Goal: Contribute content

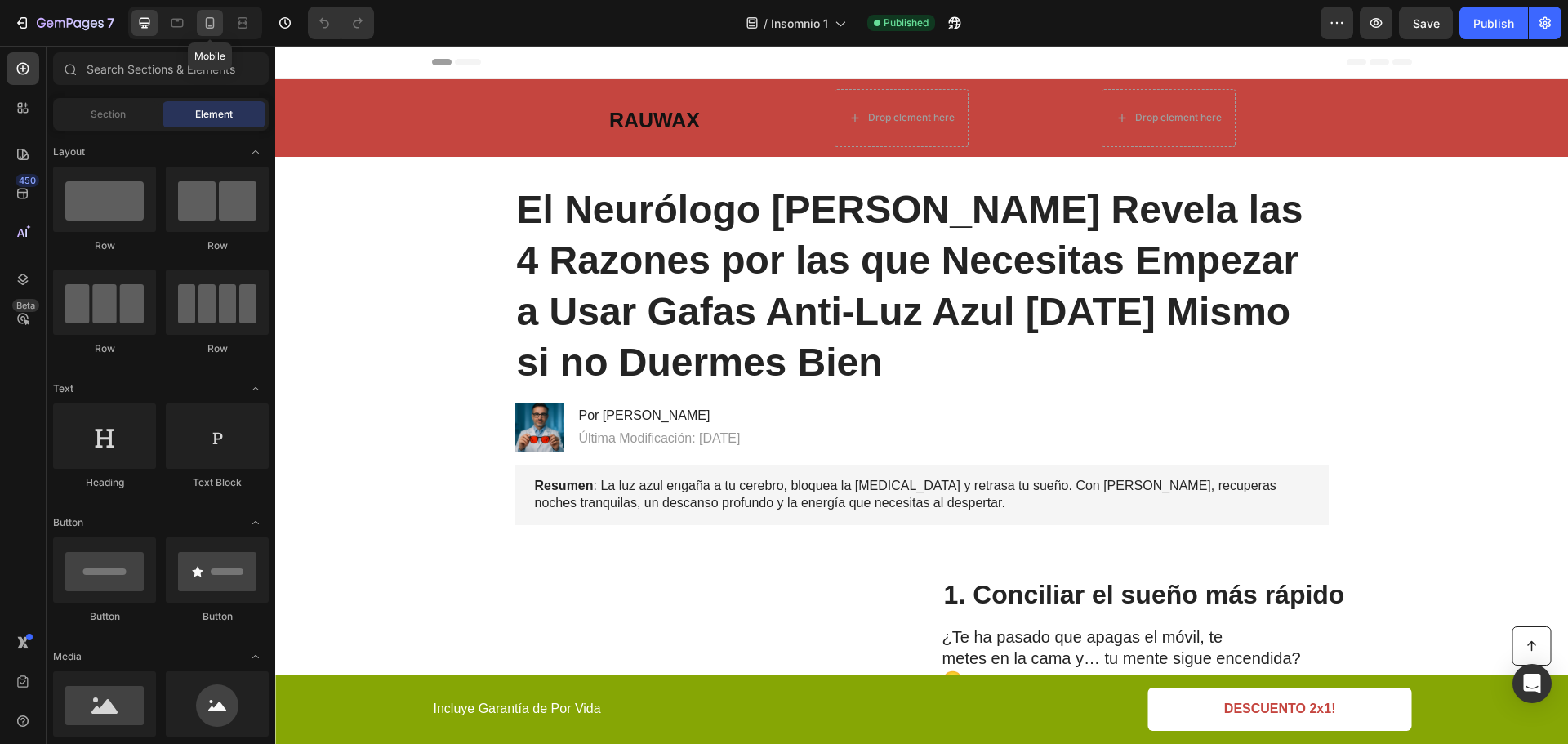
click at [207, 25] on icon at bounding box center [209, 22] width 16 height 16
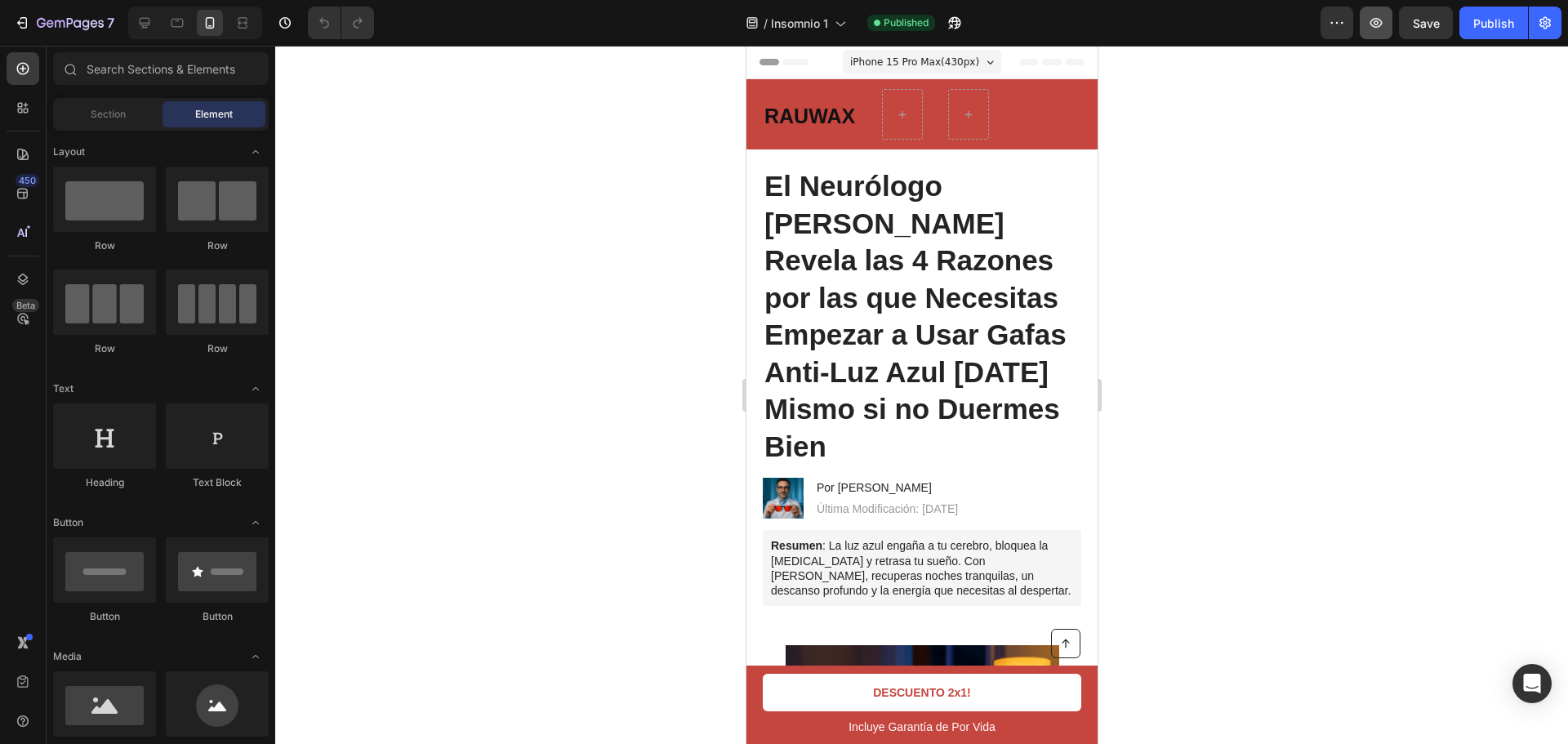
drag, startPoint x: 1357, startPoint y: 25, endPoint x: 1373, endPoint y: 20, distance: 16.8
click at [1374, 20] on icon "button" at bounding box center [1376, 23] width 12 height 10
click at [1022, 688] on link "DESCUENTO 2x1!" at bounding box center [920, 693] width 318 height 38
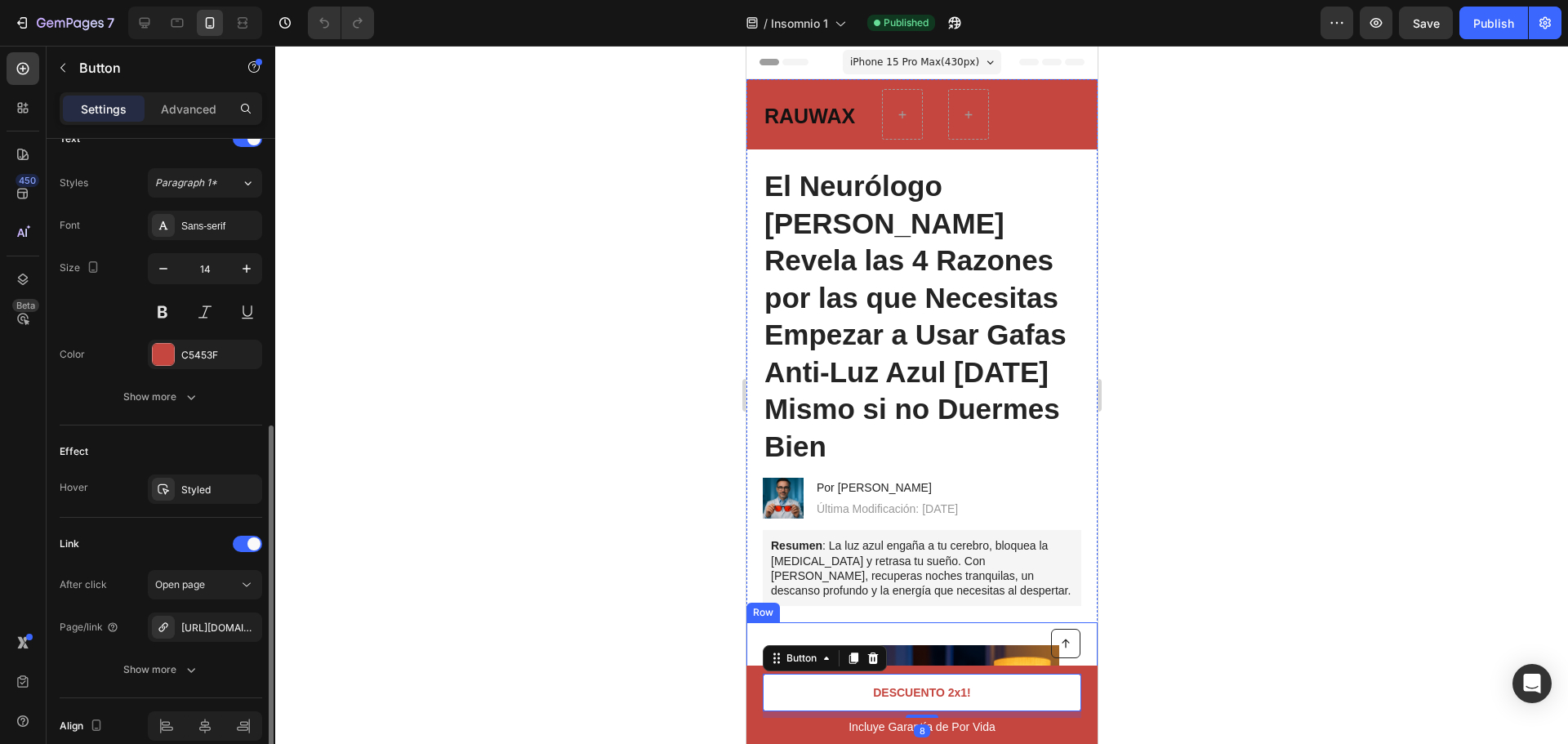
scroll to position [647, 0]
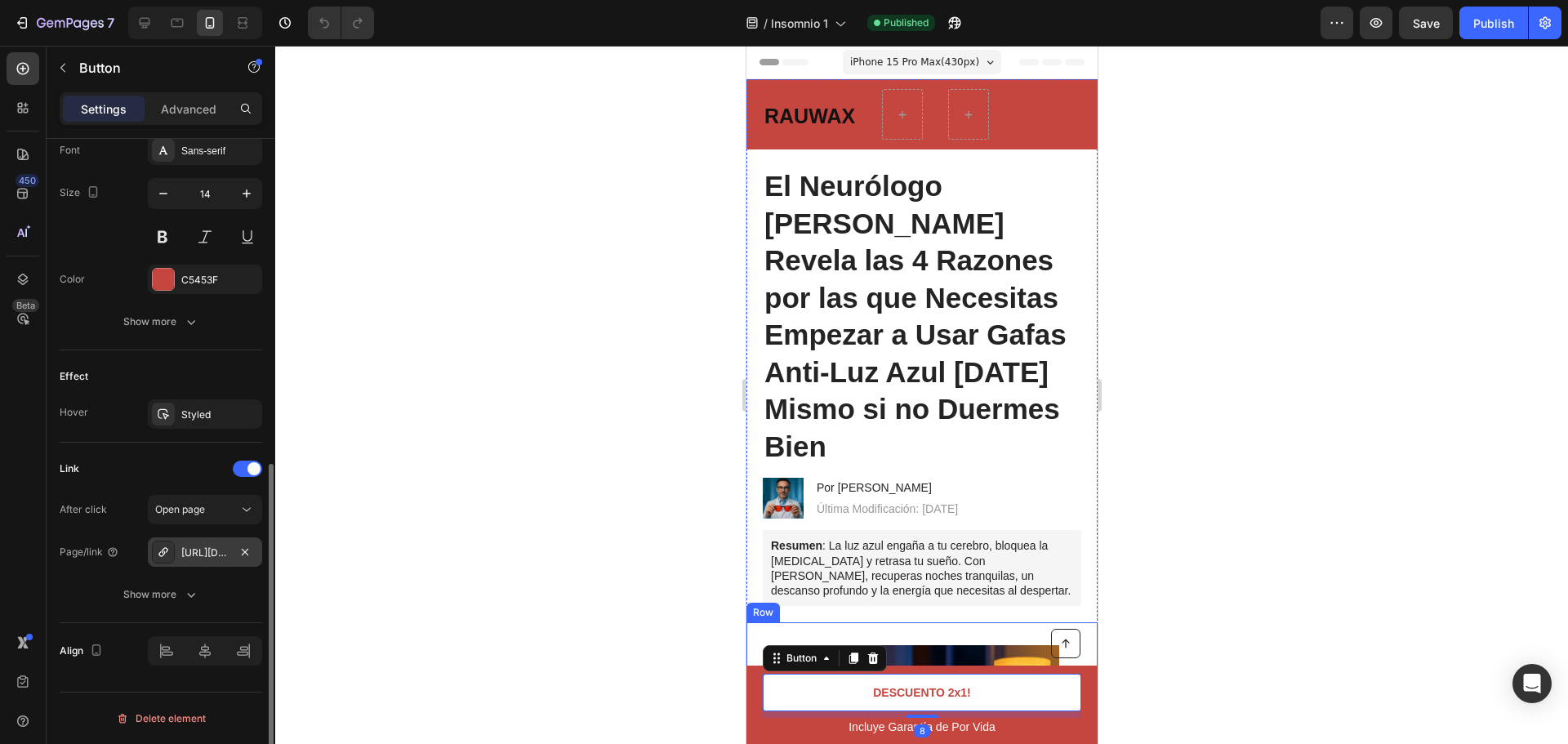
click at [207, 548] on div "[URL][DOMAIN_NAME]" at bounding box center [205, 552] width 47 height 14
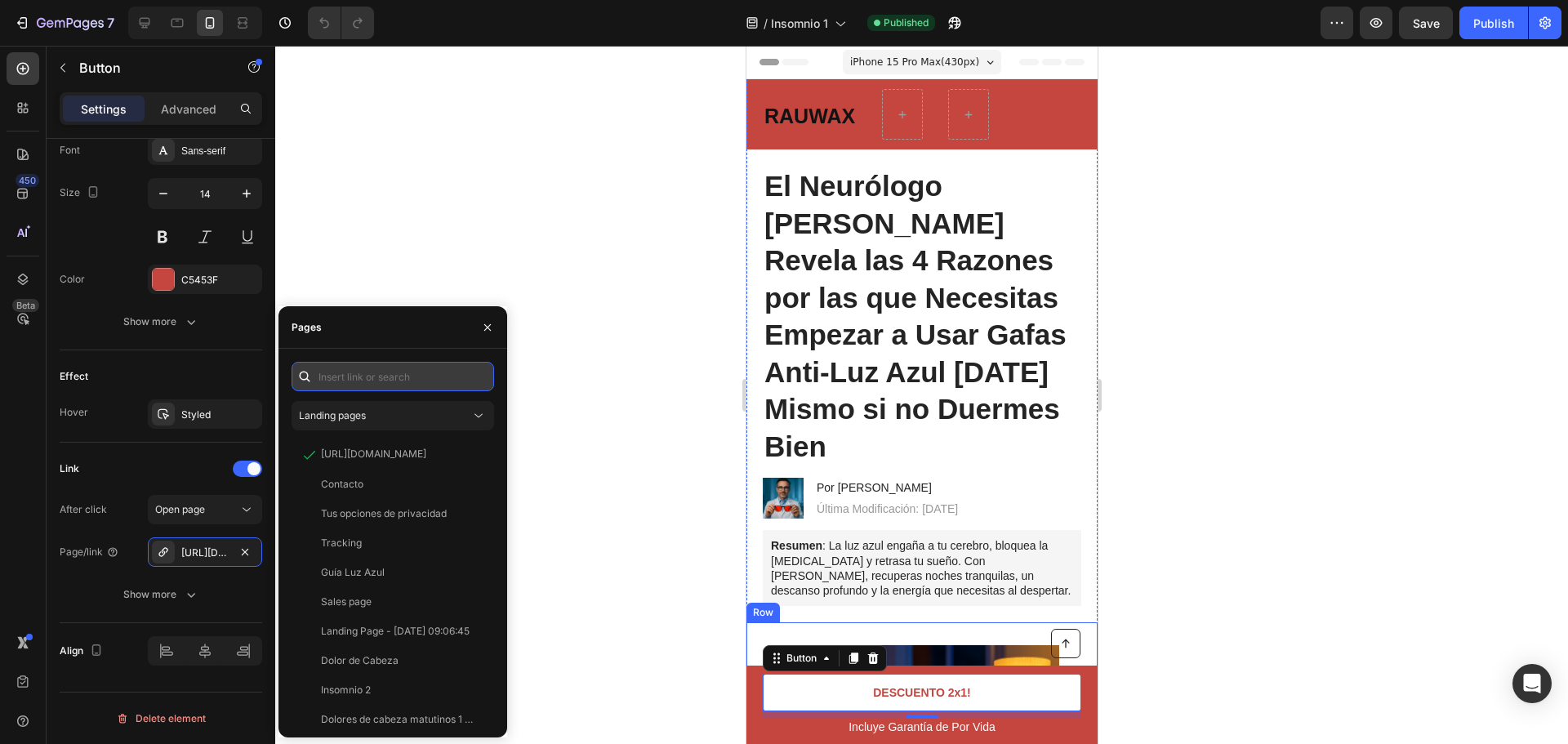
click at [382, 382] on input "text" at bounding box center [392, 376] width 202 height 29
paste input "[URL][DOMAIN_NAME]"
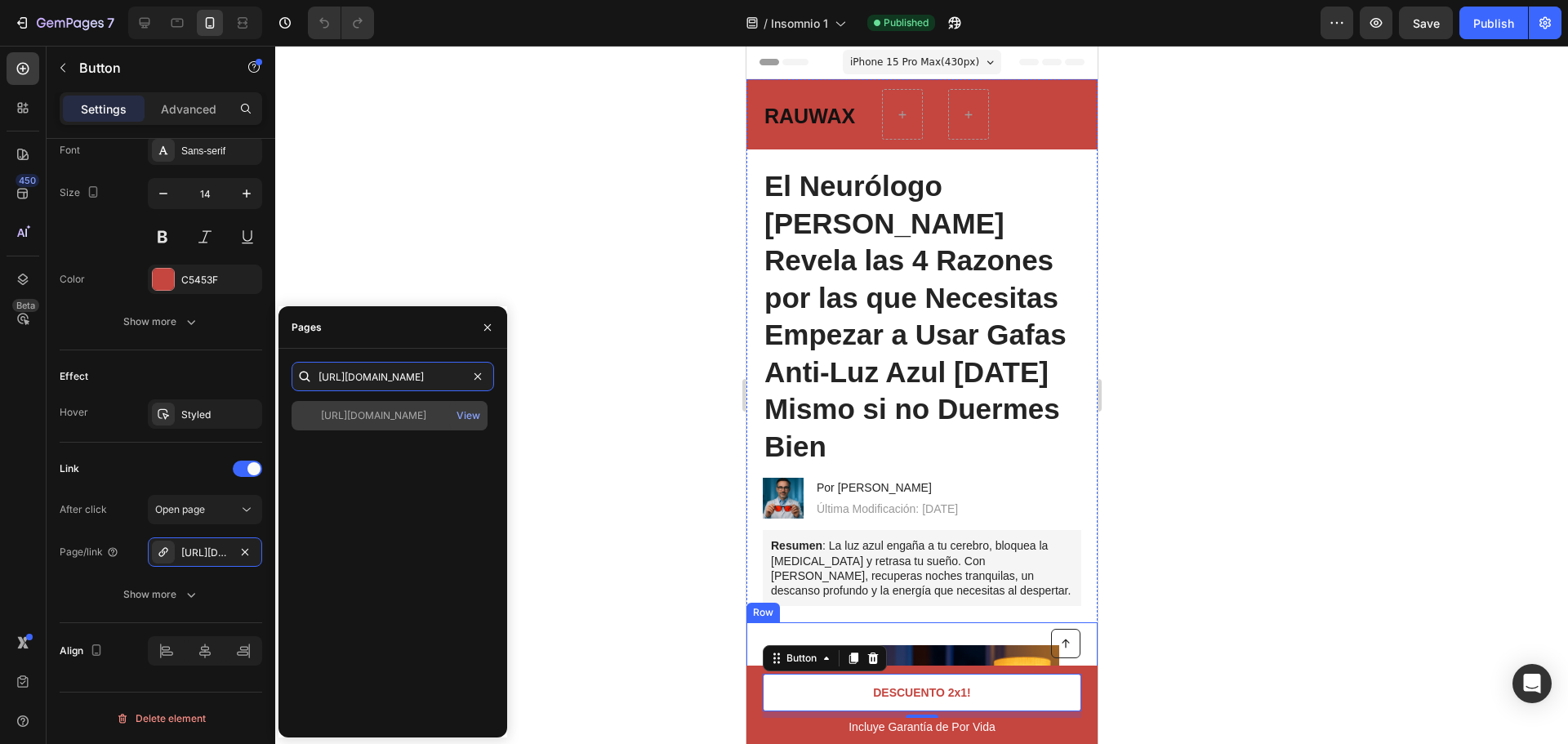
type input "[URL][DOMAIN_NAME]"
click at [384, 417] on div "[URL][DOMAIN_NAME]" at bounding box center [373, 415] width 105 height 14
click at [474, 413] on div "View" at bounding box center [468, 415] width 24 height 14
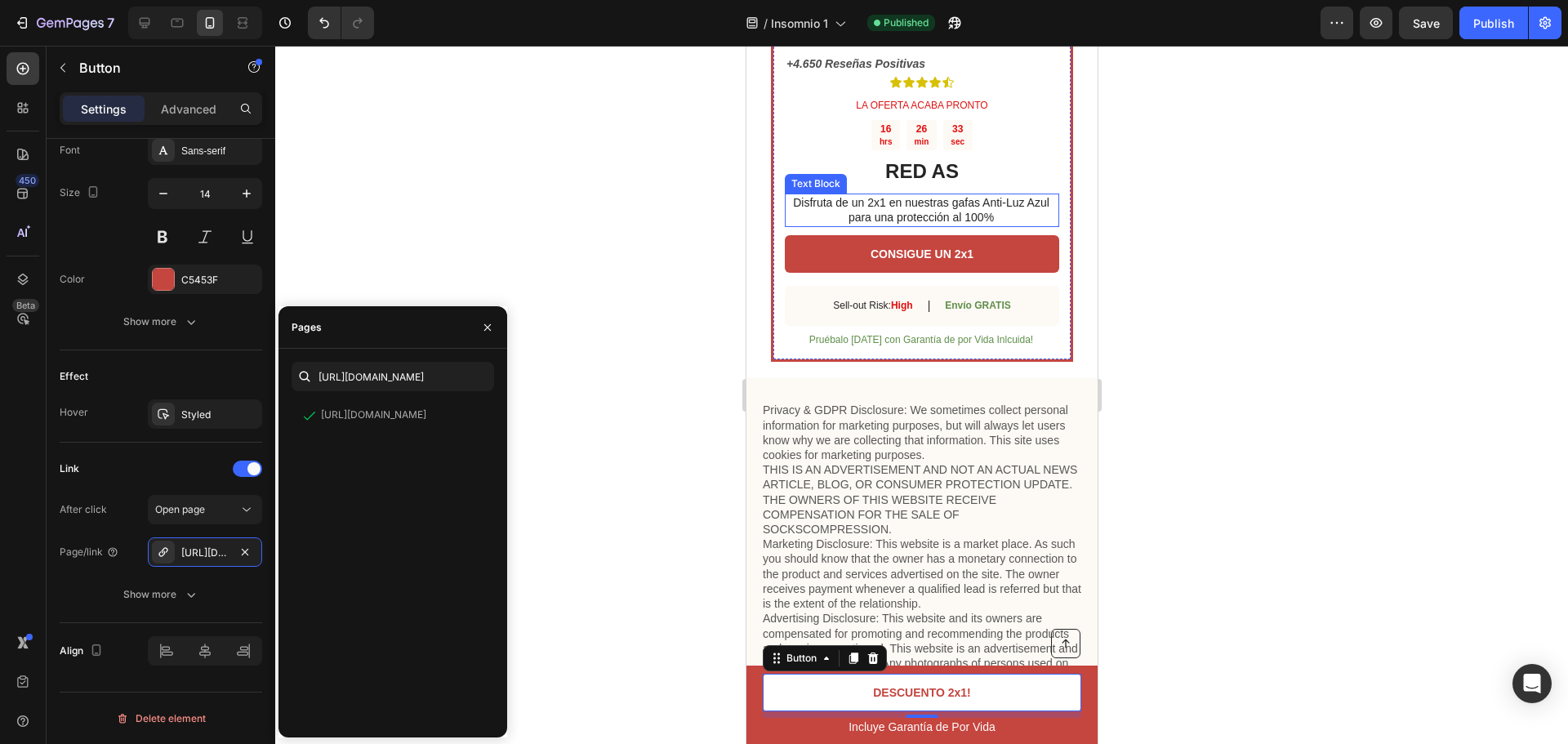
scroll to position [5200, 0]
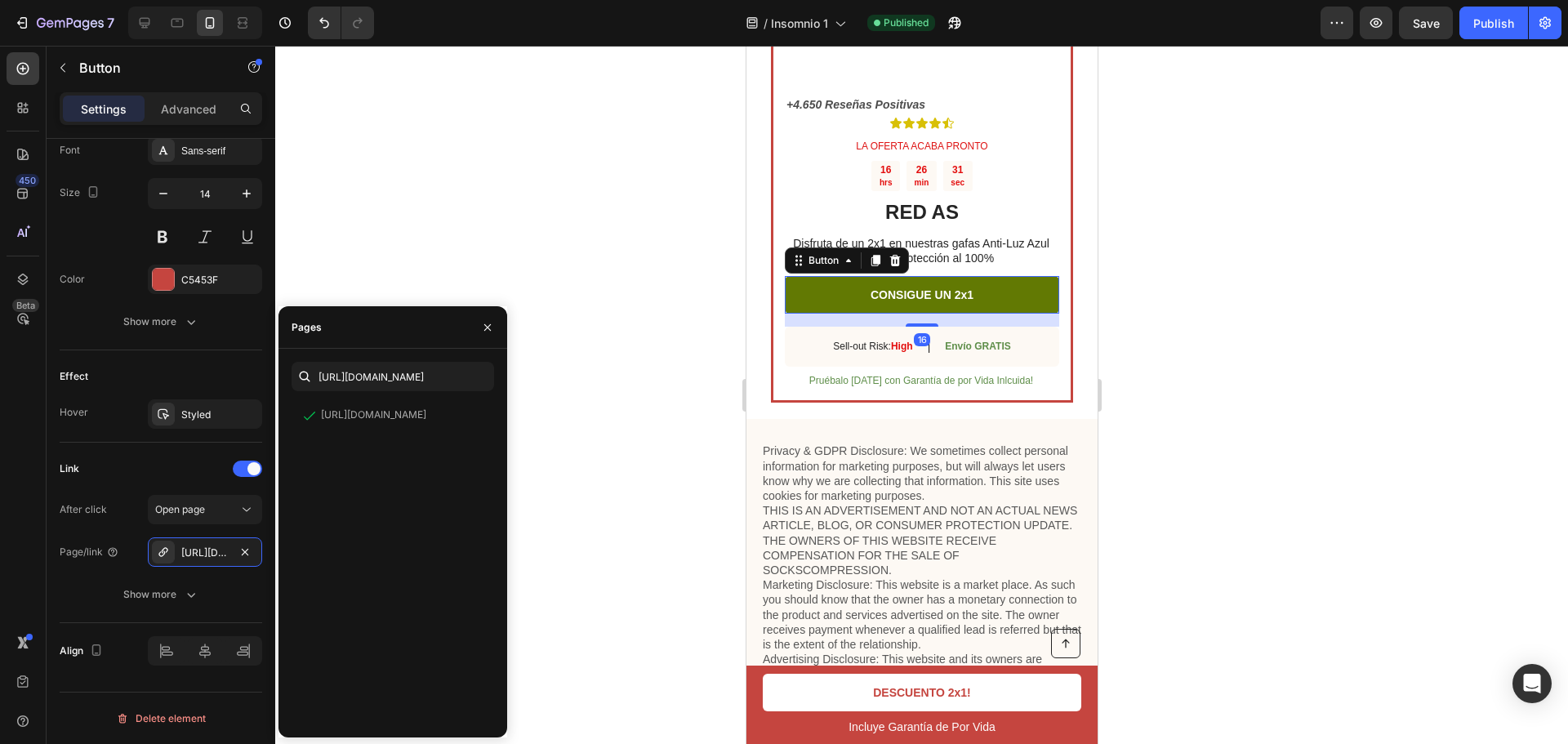
click at [996, 314] on link "CONSIGUE UN 2x1" at bounding box center [921, 296] width 274 height 38
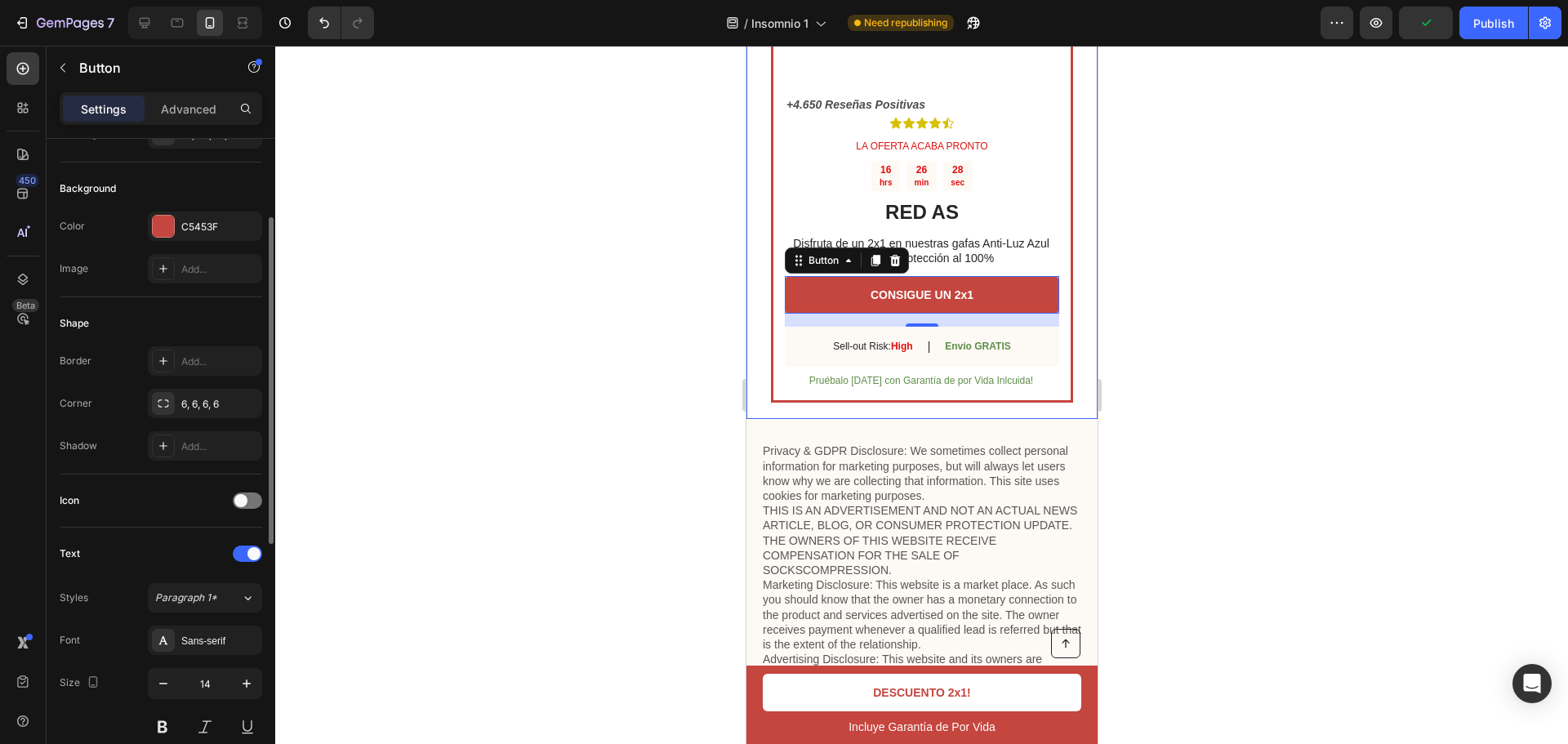
scroll to position [647, 0]
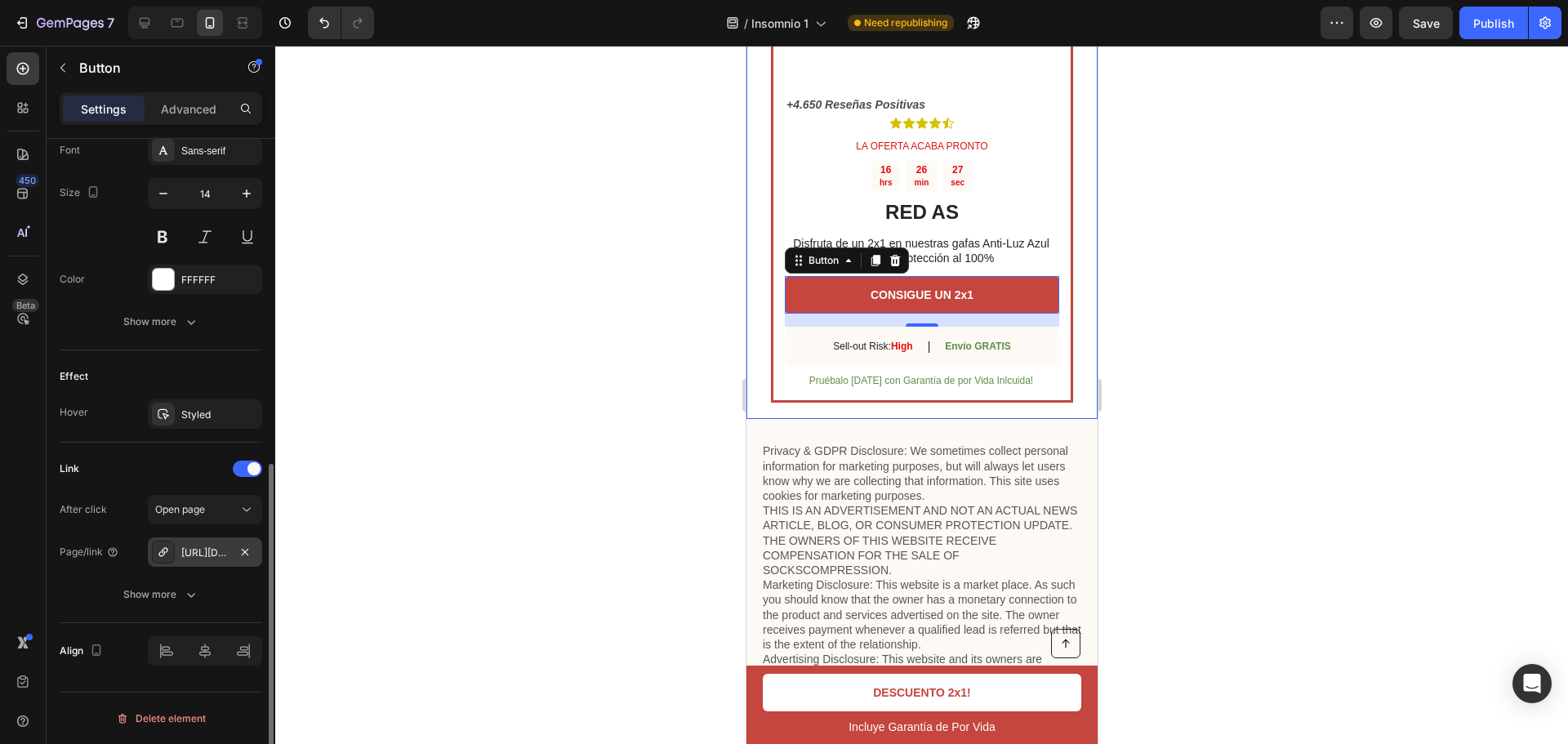
click at [204, 552] on div "[URL][DOMAIN_NAME]" at bounding box center [205, 552] width 47 height 14
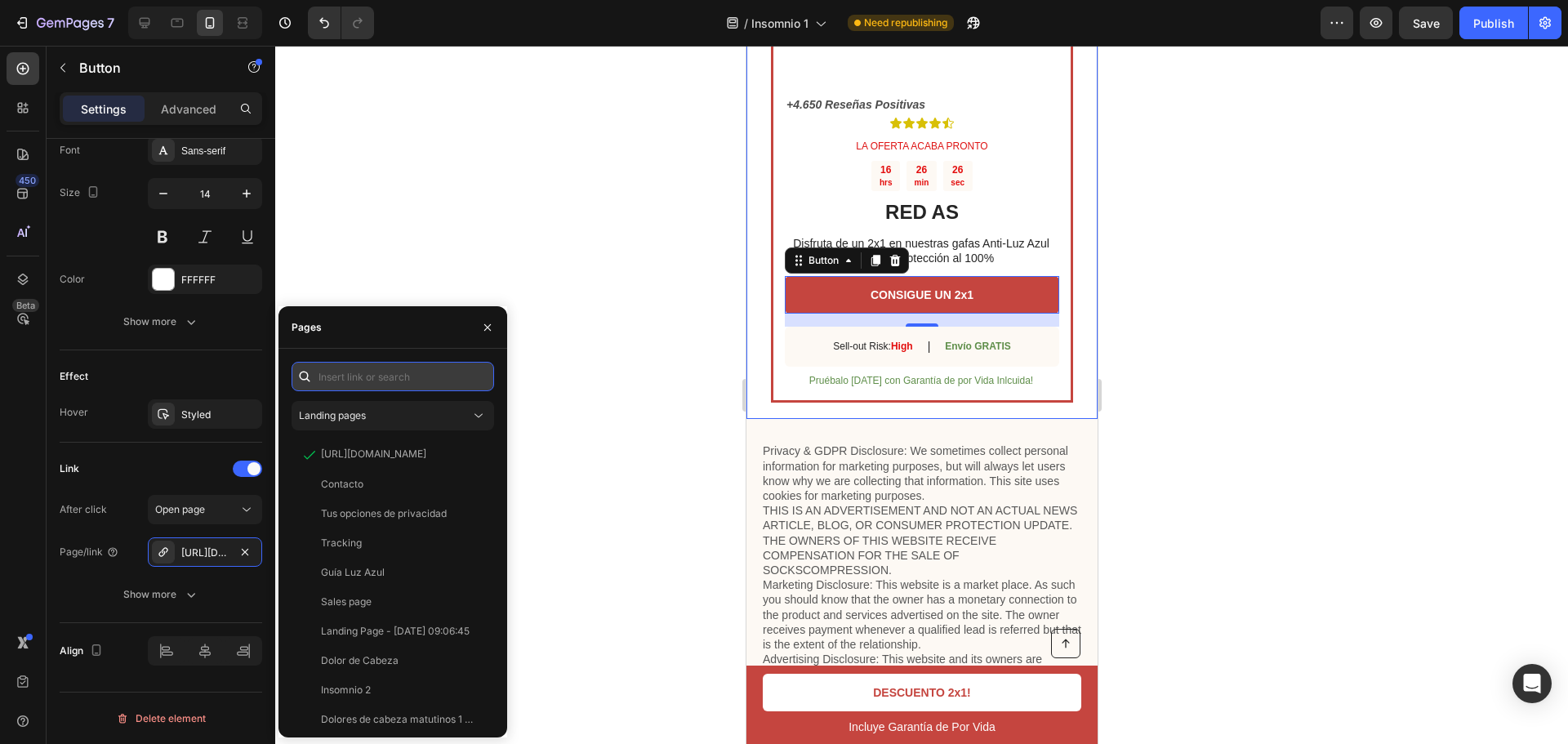
click at [436, 389] on input "text" at bounding box center [392, 376] width 202 height 29
paste input "[URL][DOMAIN_NAME]"
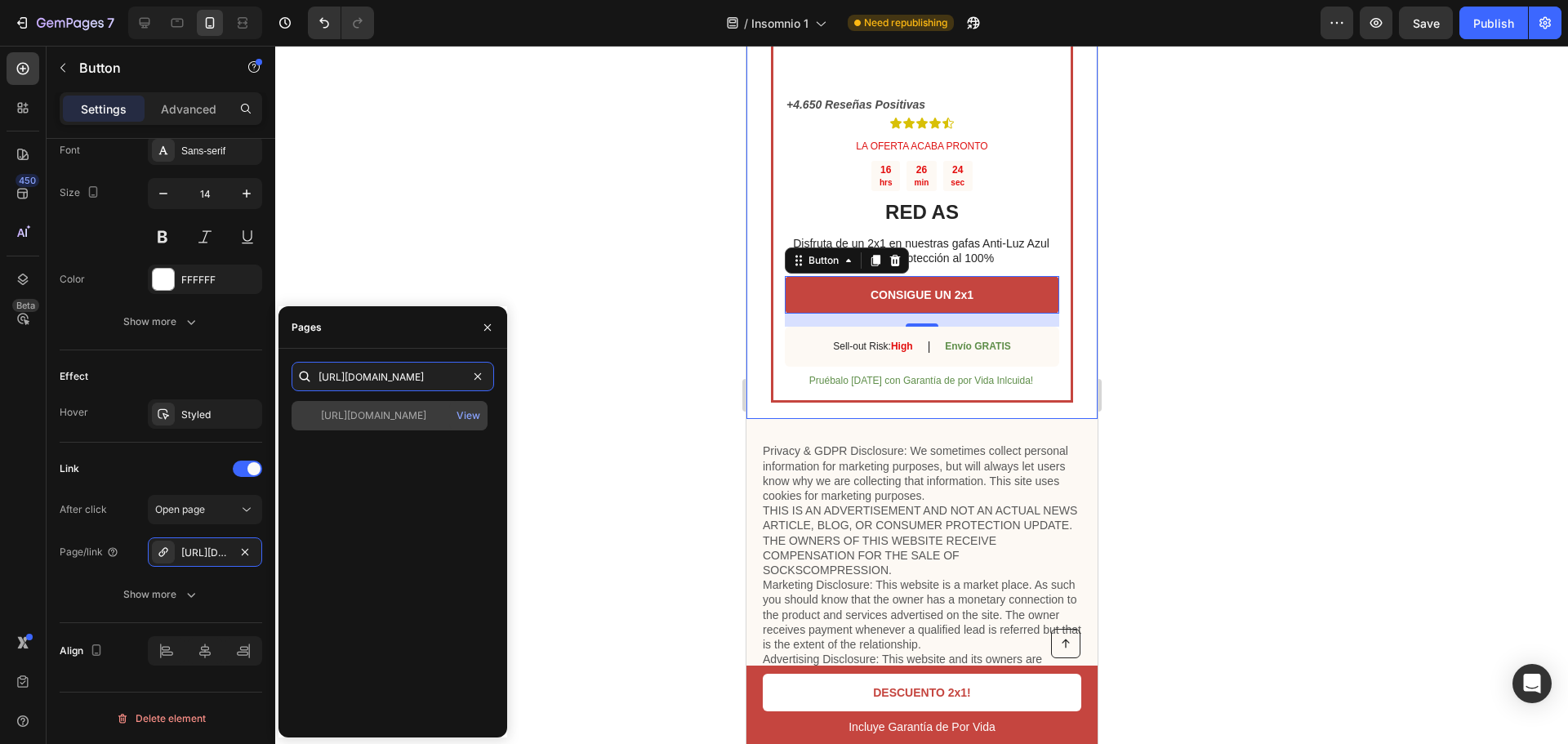
type input "[URL][DOMAIN_NAME]"
click at [406, 417] on div "[URL][DOMAIN_NAME]" at bounding box center [373, 415] width 105 height 14
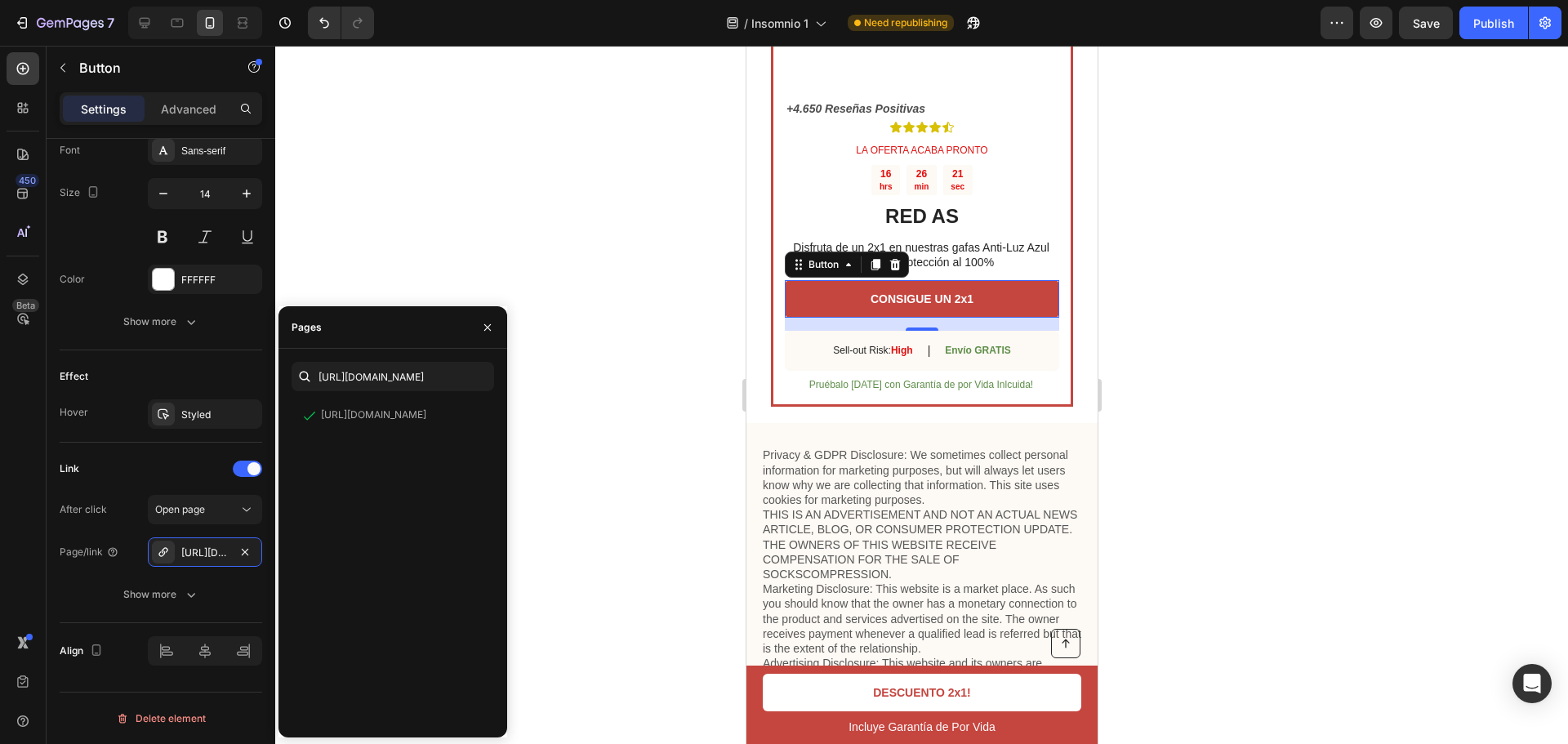
scroll to position [5200, 0]
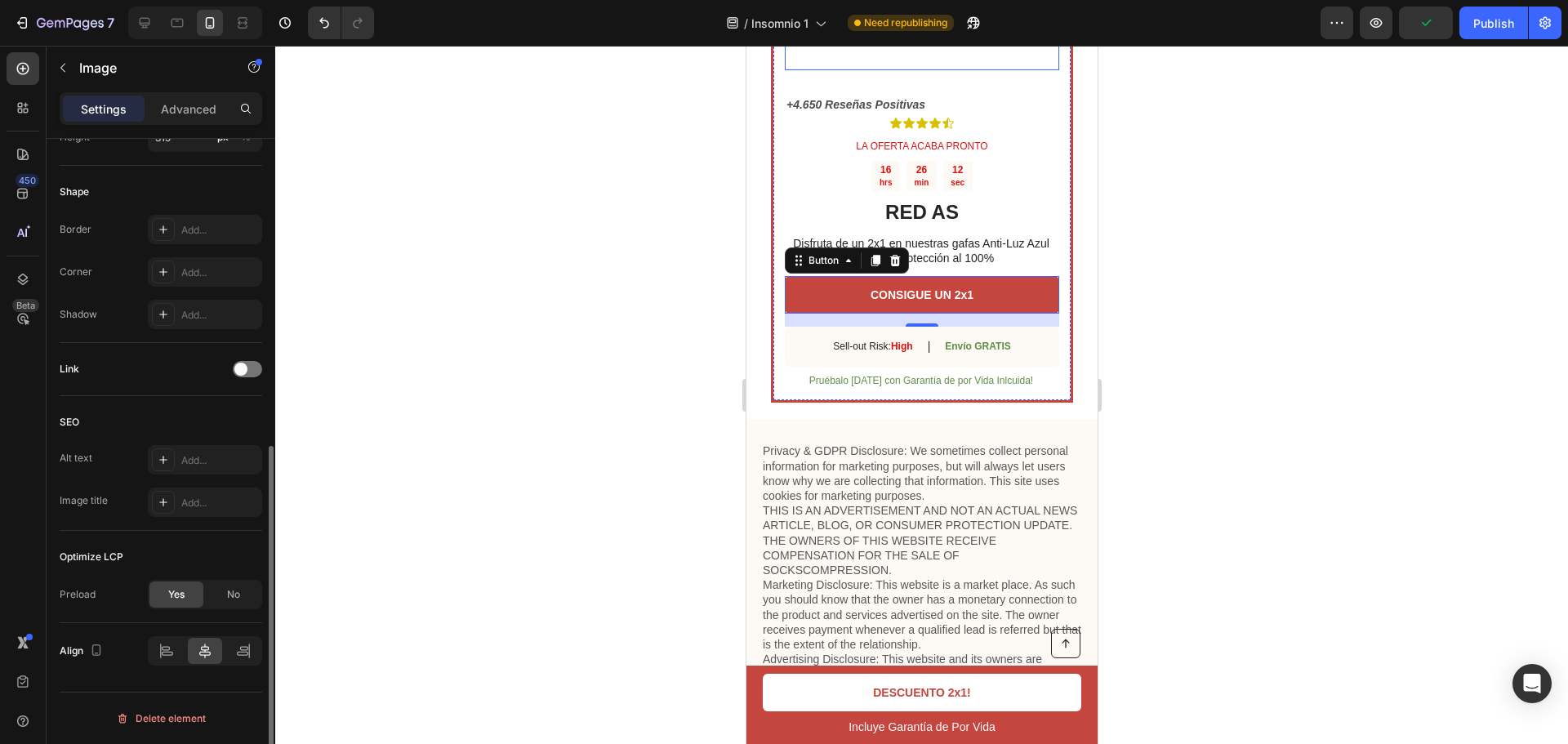
scroll to position [0, 0]
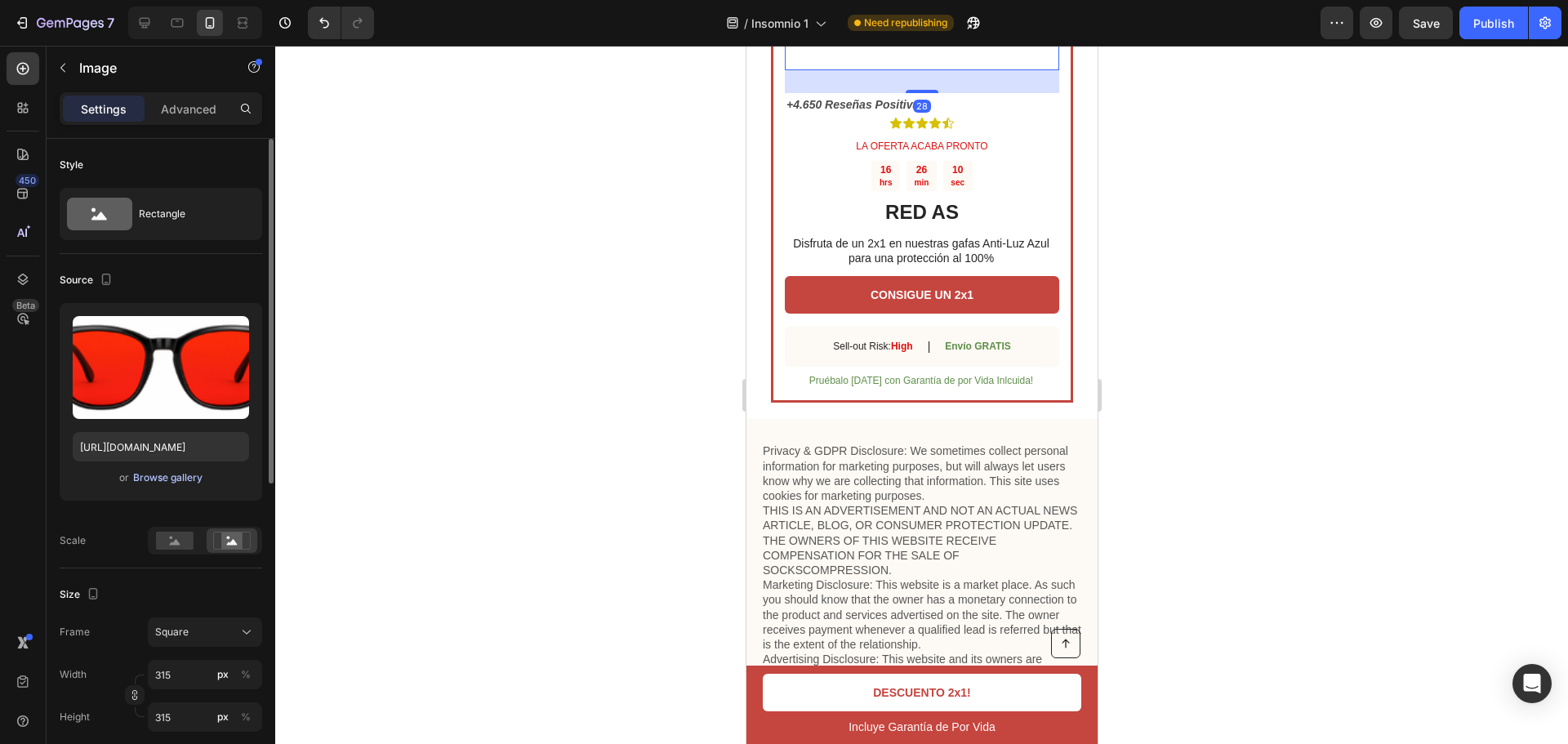
click at [152, 476] on div "Browse gallery" at bounding box center [167, 477] width 69 height 14
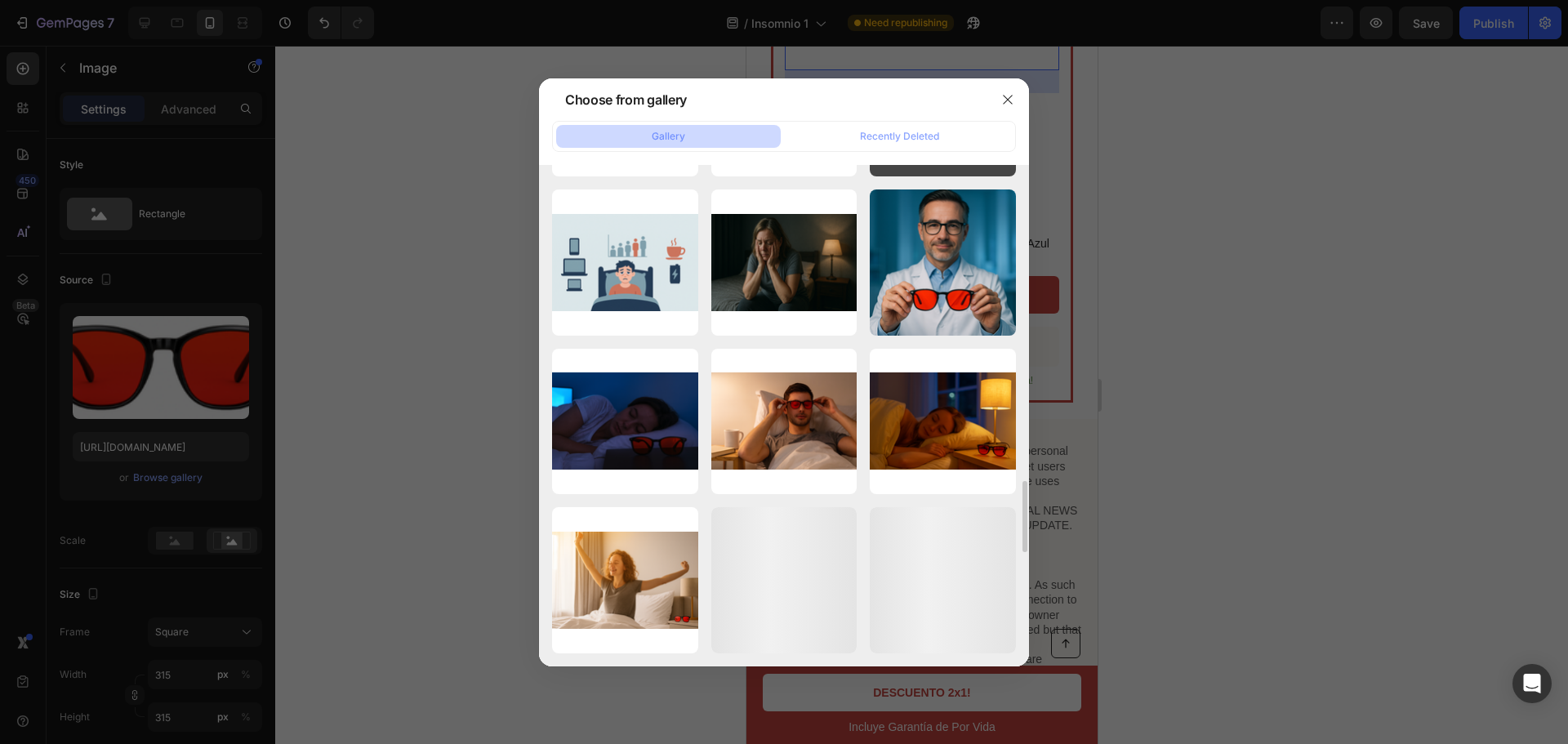
scroll to position [1888, 0]
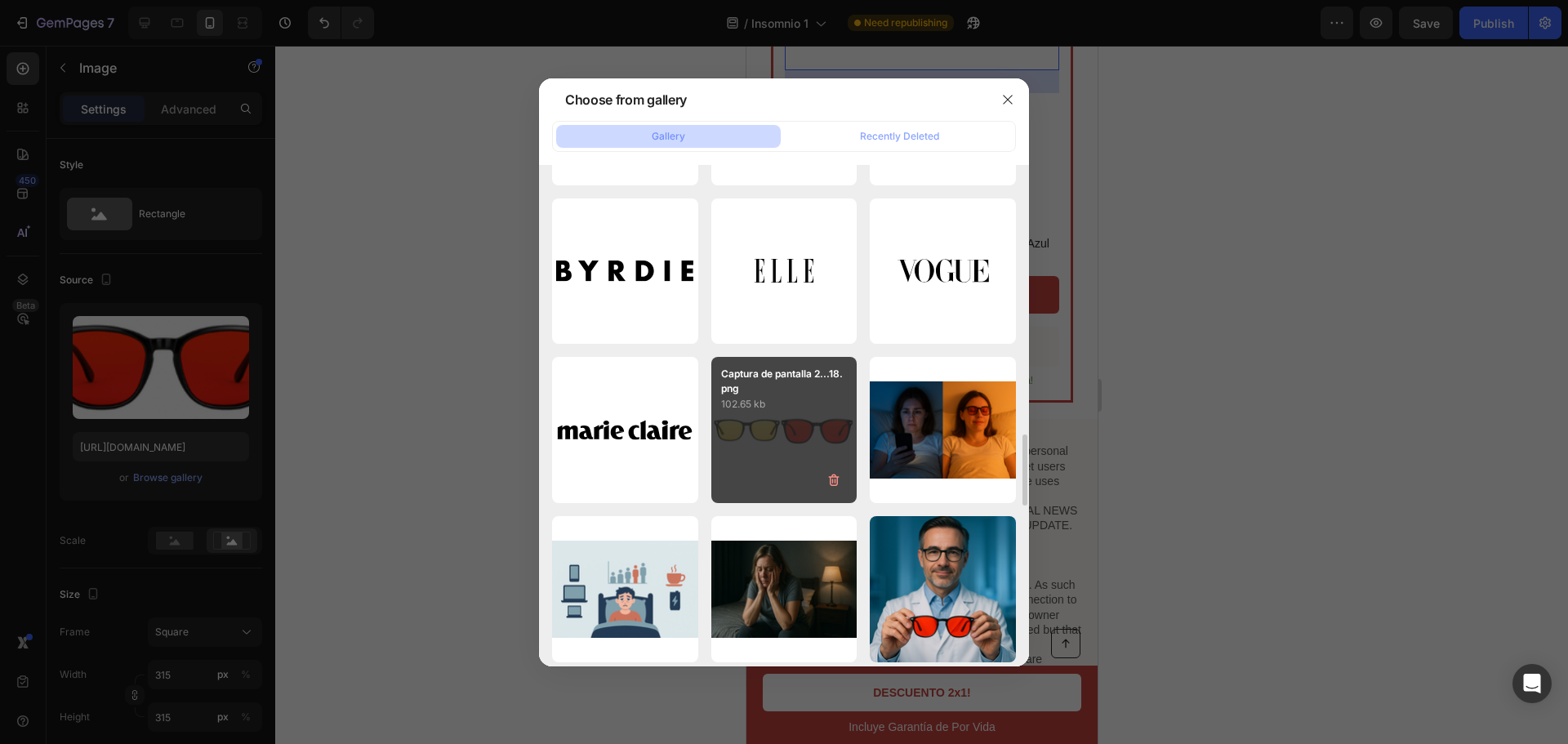
click at [794, 400] on p "102.65 kb" at bounding box center [784, 404] width 126 height 16
type input "[URL][DOMAIN_NAME]"
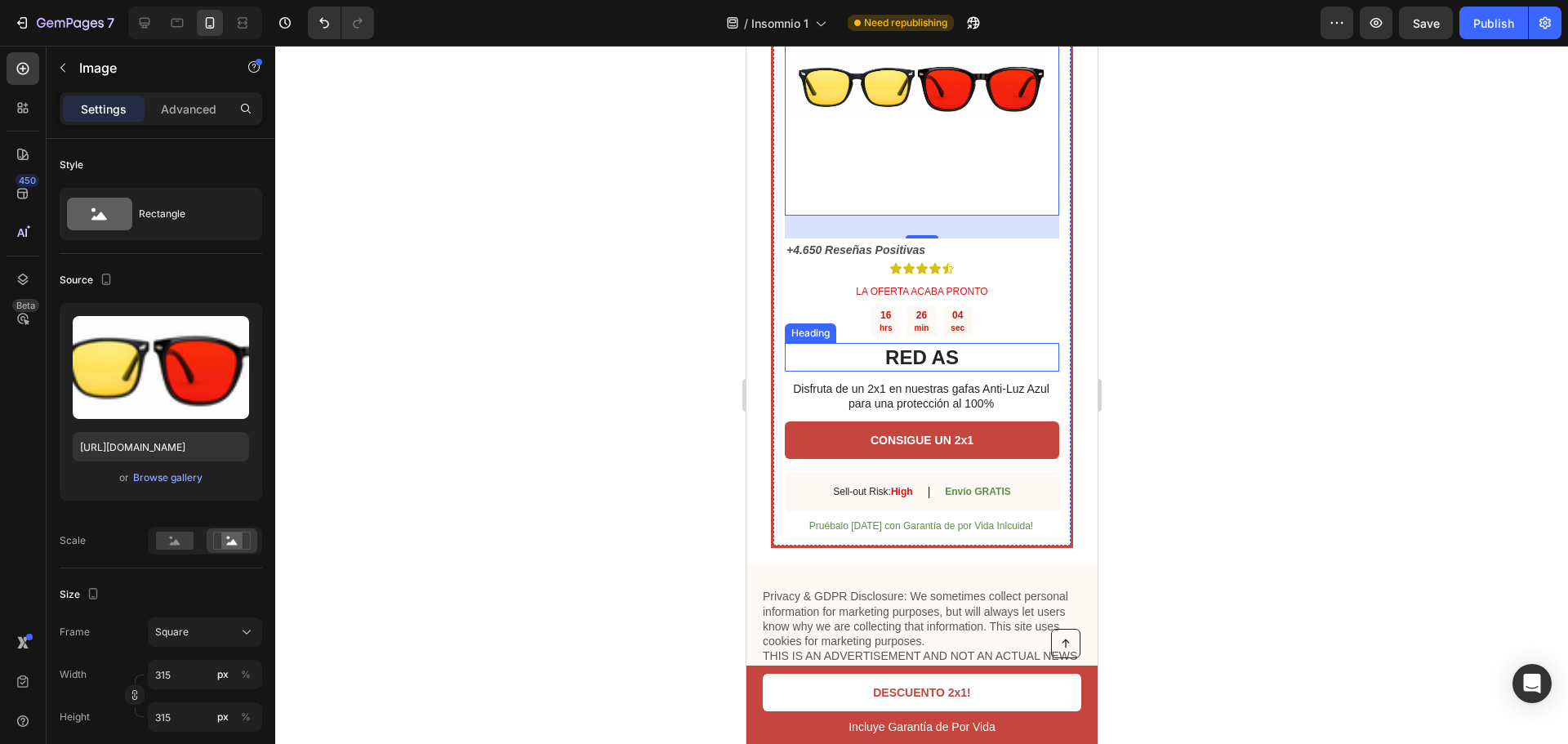
scroll to position [5037, 0]
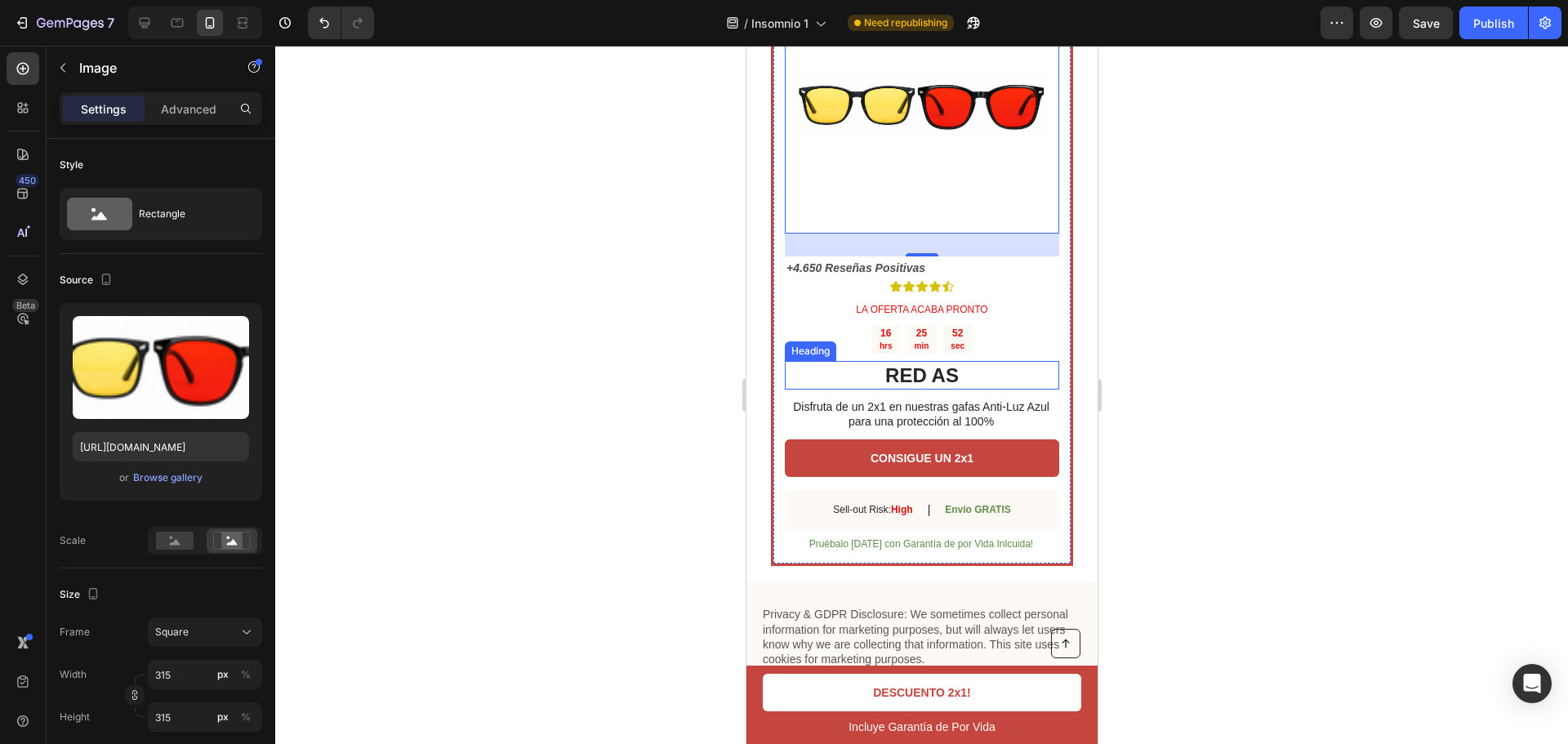
click at [907, 390] on h2 "RED AS" at bounding box center [921, 375] width 274 height 29
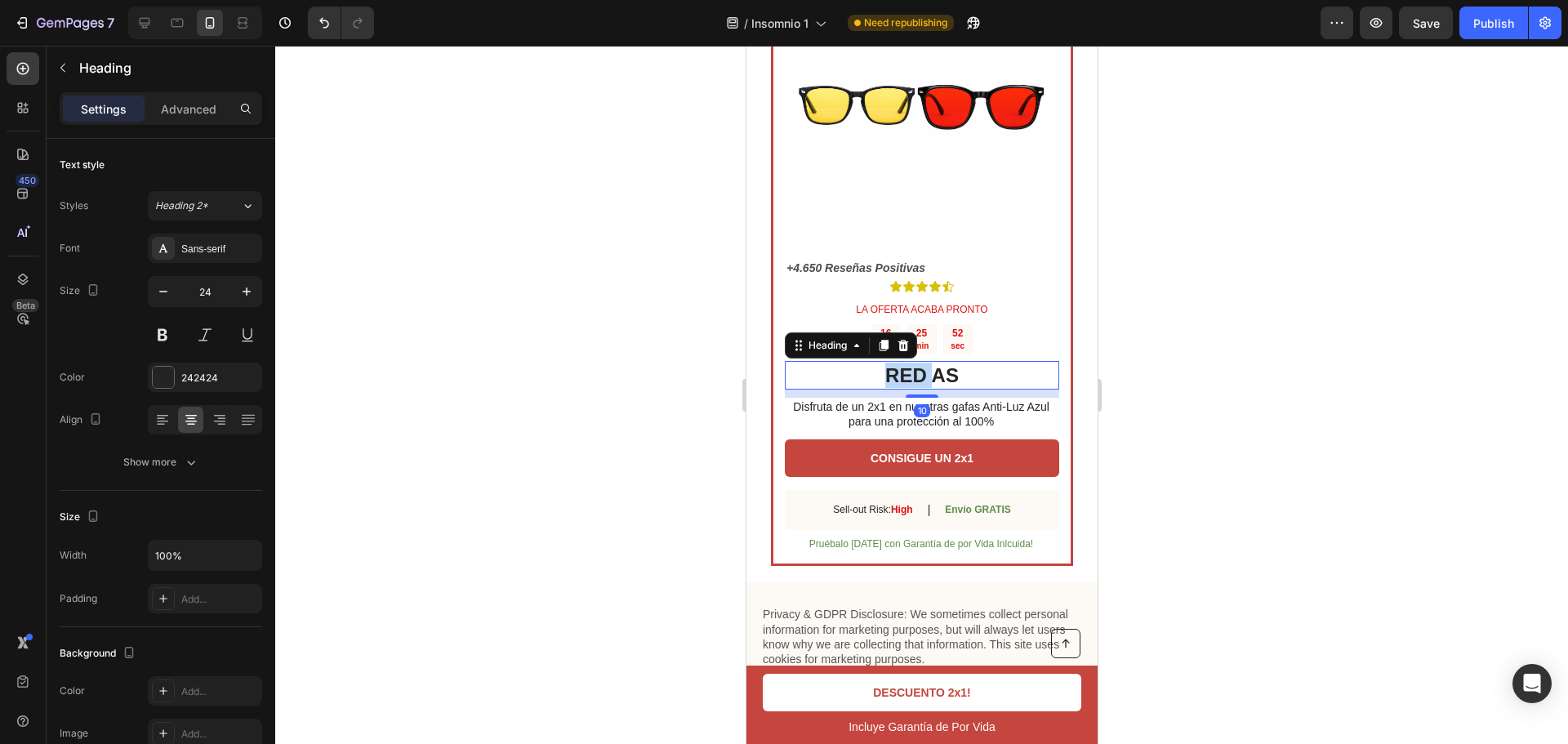
click at [907, 390] on h2 "RED AS" at bounding box center [921, 375] width 274 height 29
click at [907, 388] on p "RED AS" at bounding box center [920, 375] width 271 height 26
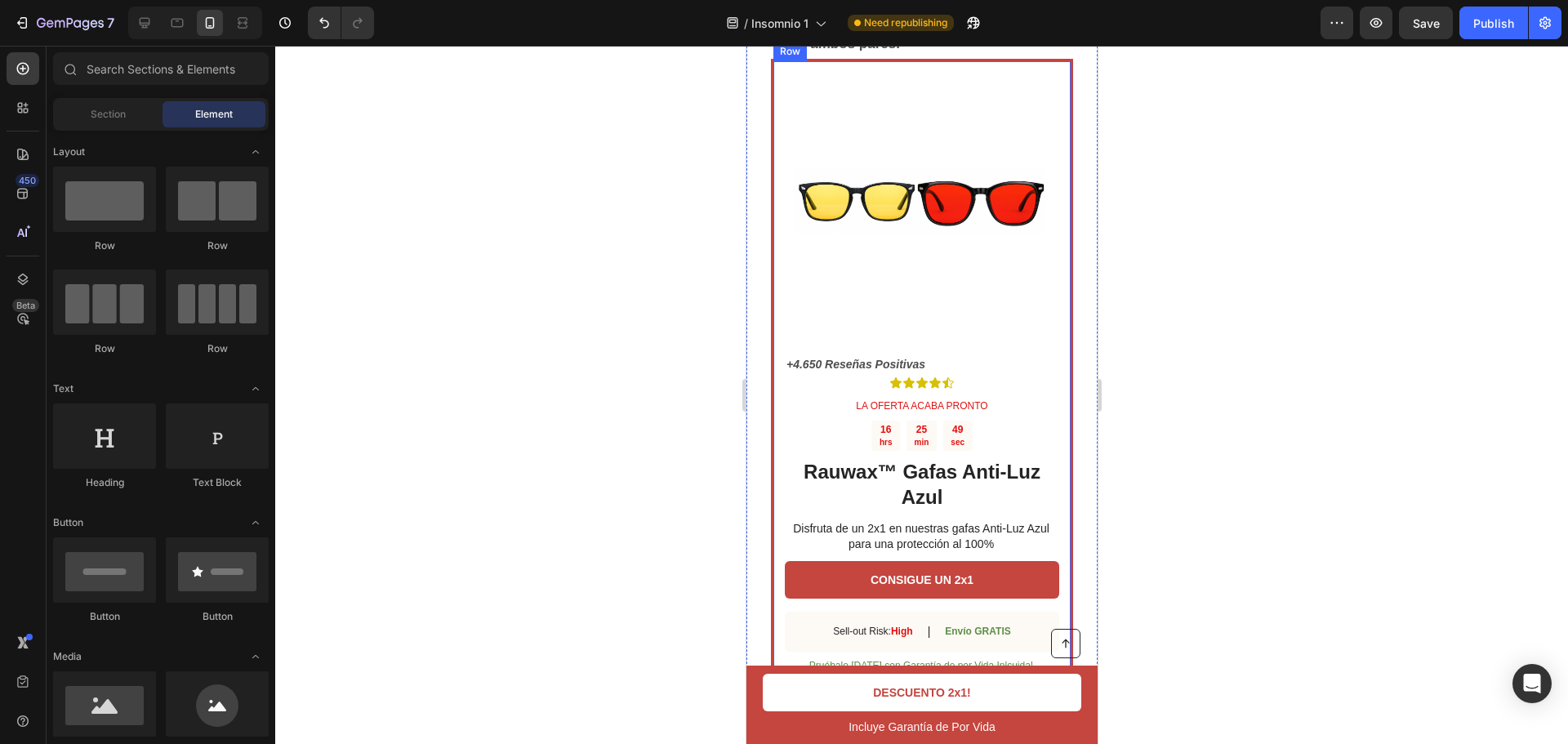
scroll to position [4998, 0]
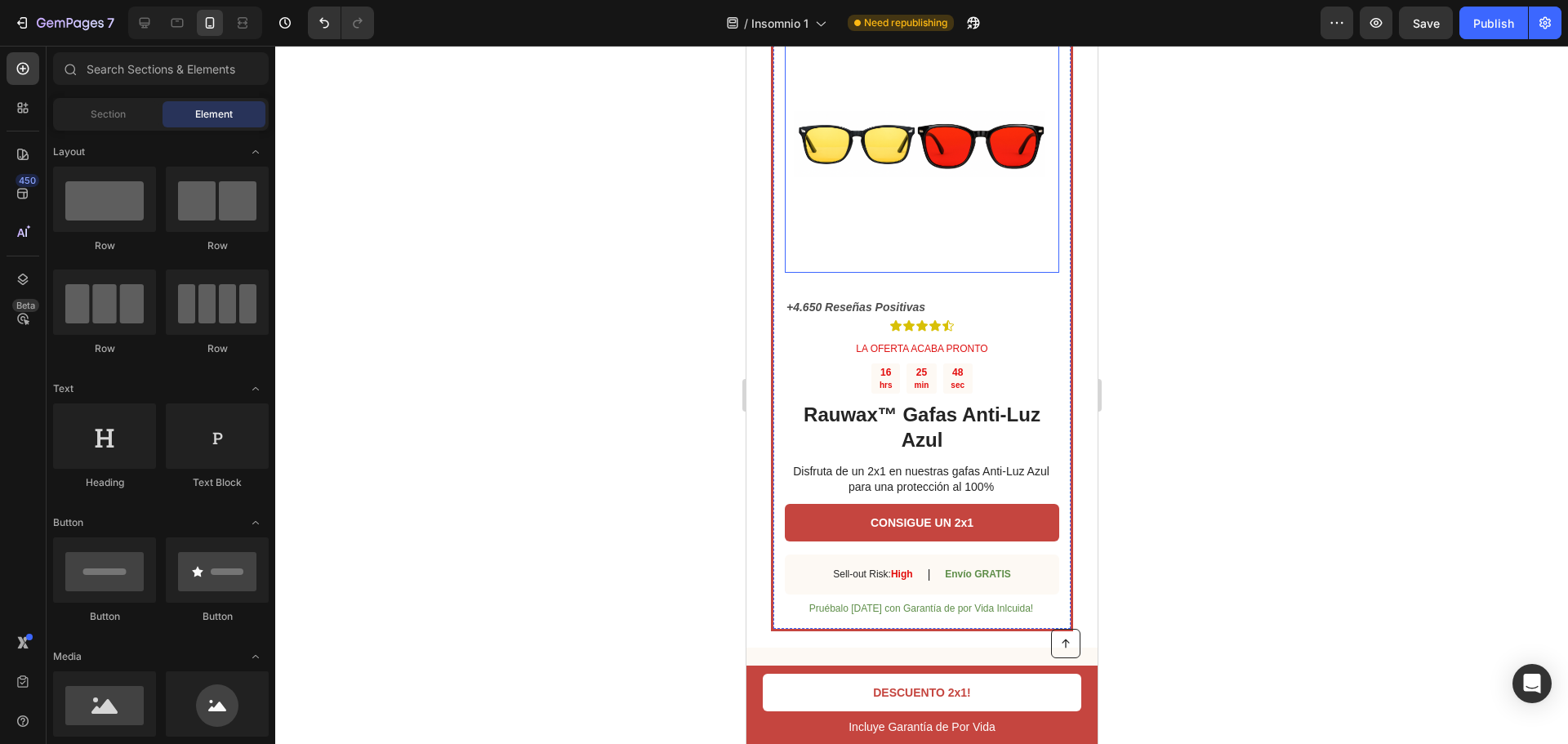
click at [911, 273] on img at bounding box center [921, 143] width 257 height 258
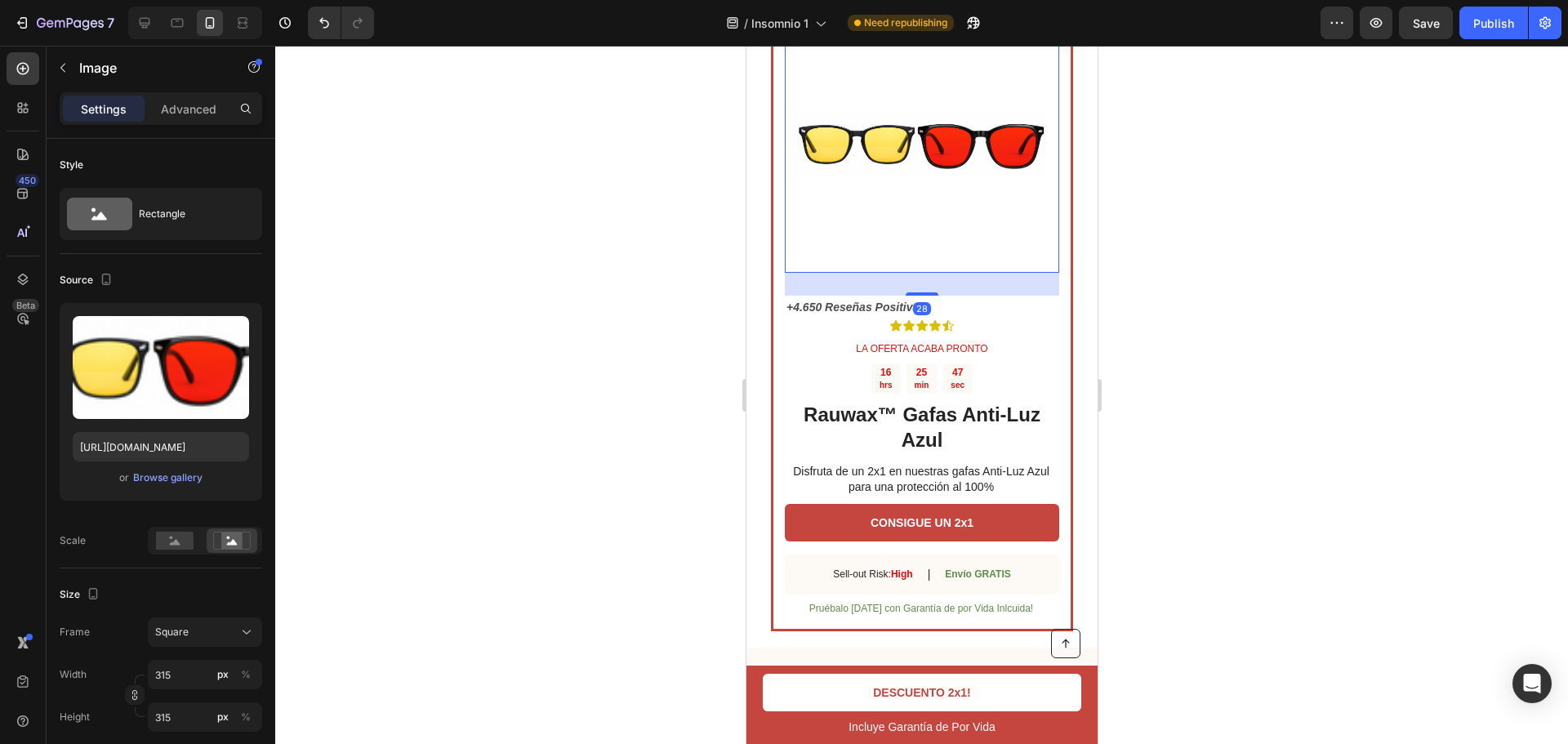
click at [1111, 389] on div at bounding box center [921, 394] width 1293 height 698
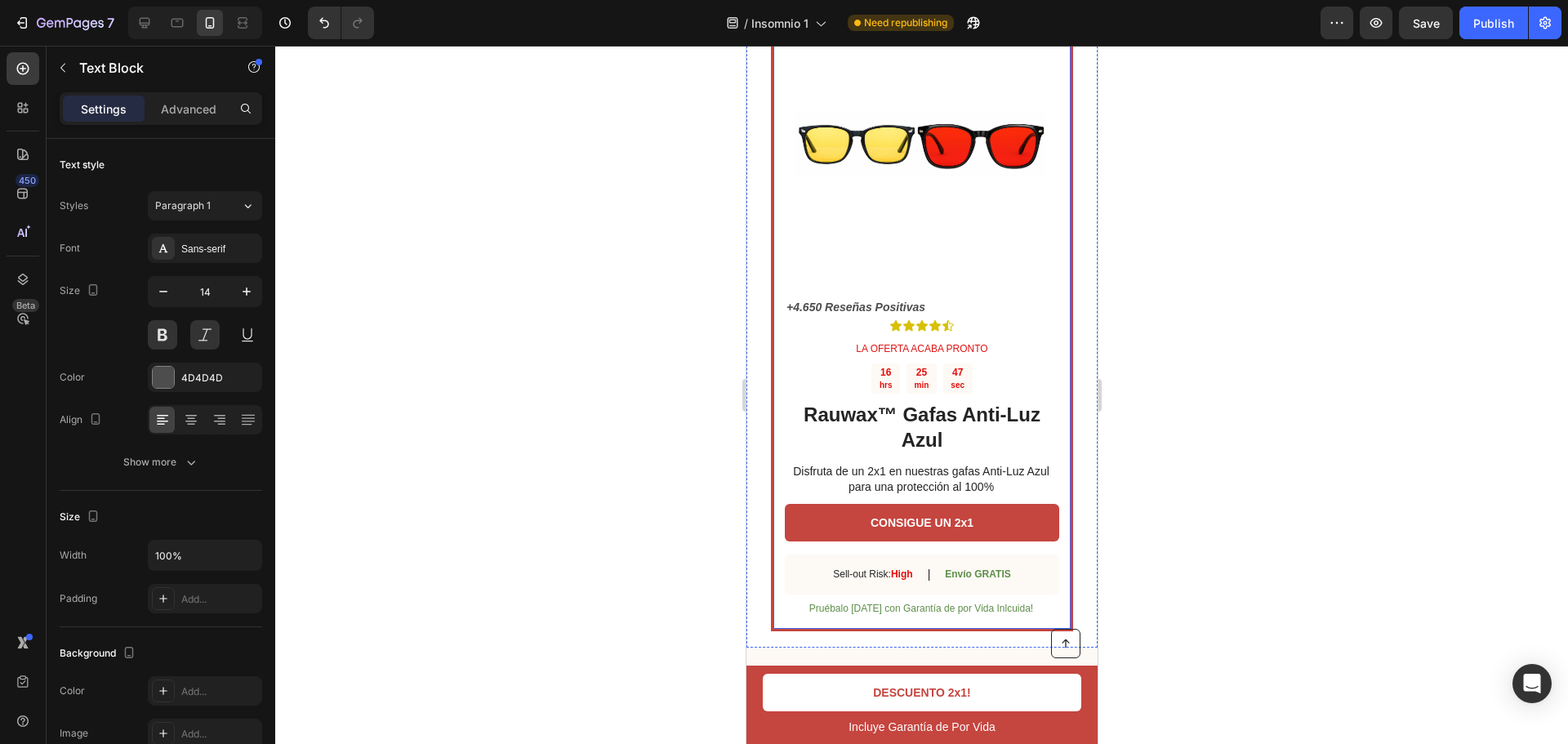
click at [975, 318] on p "+4.650 Reseñas Positivas" at bounding box center [920, 307] width 271 height 20
click at [930, 318] on p "+4.650 Reseñas Positivas" at bounding box center [920, 307] width 271 height 20
click at [1129, 402] on div at bounding box center [921, 394] width 1293 height 698
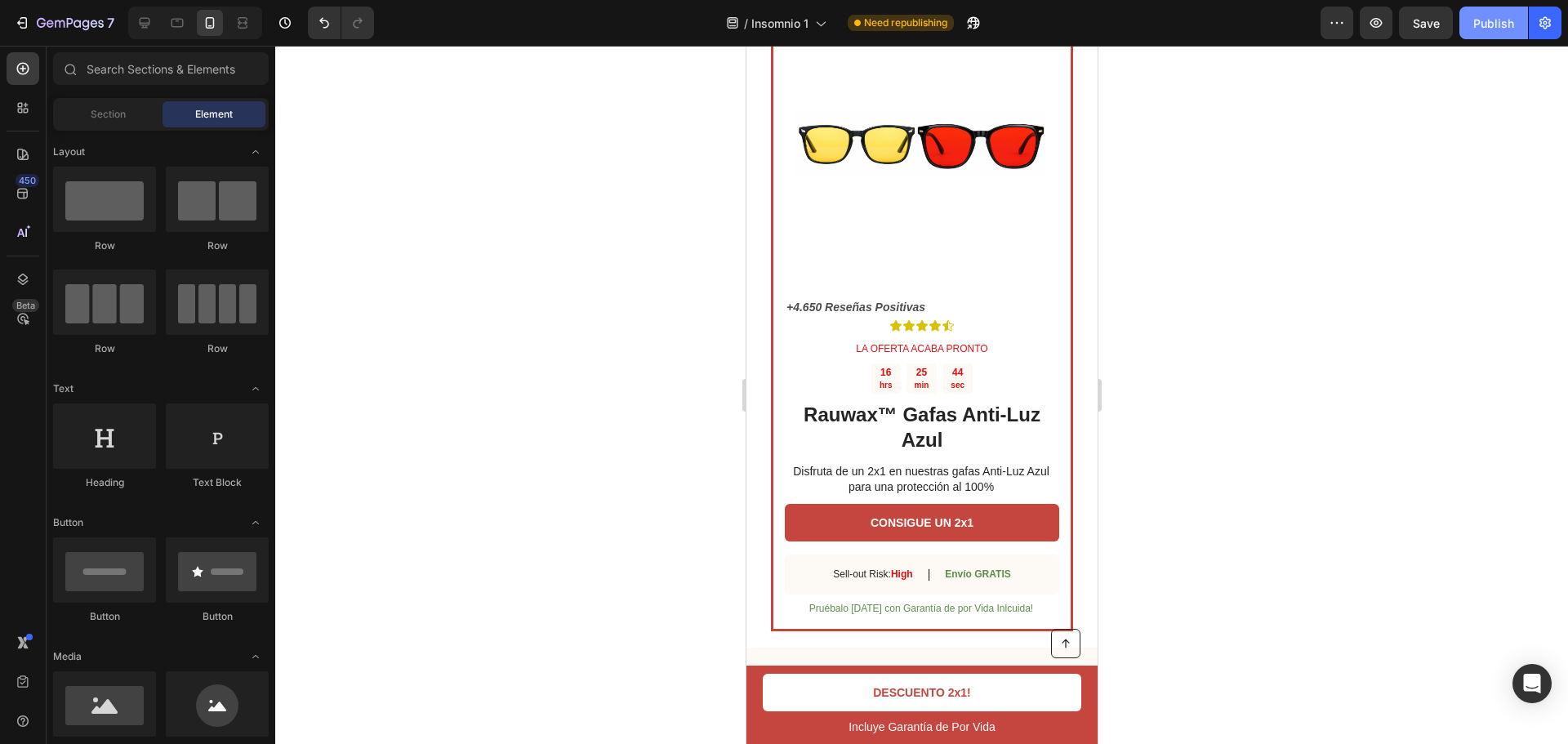
click at [1475, 30] on div "Publish" at bounding box center [1493, 23] width 41 height 17
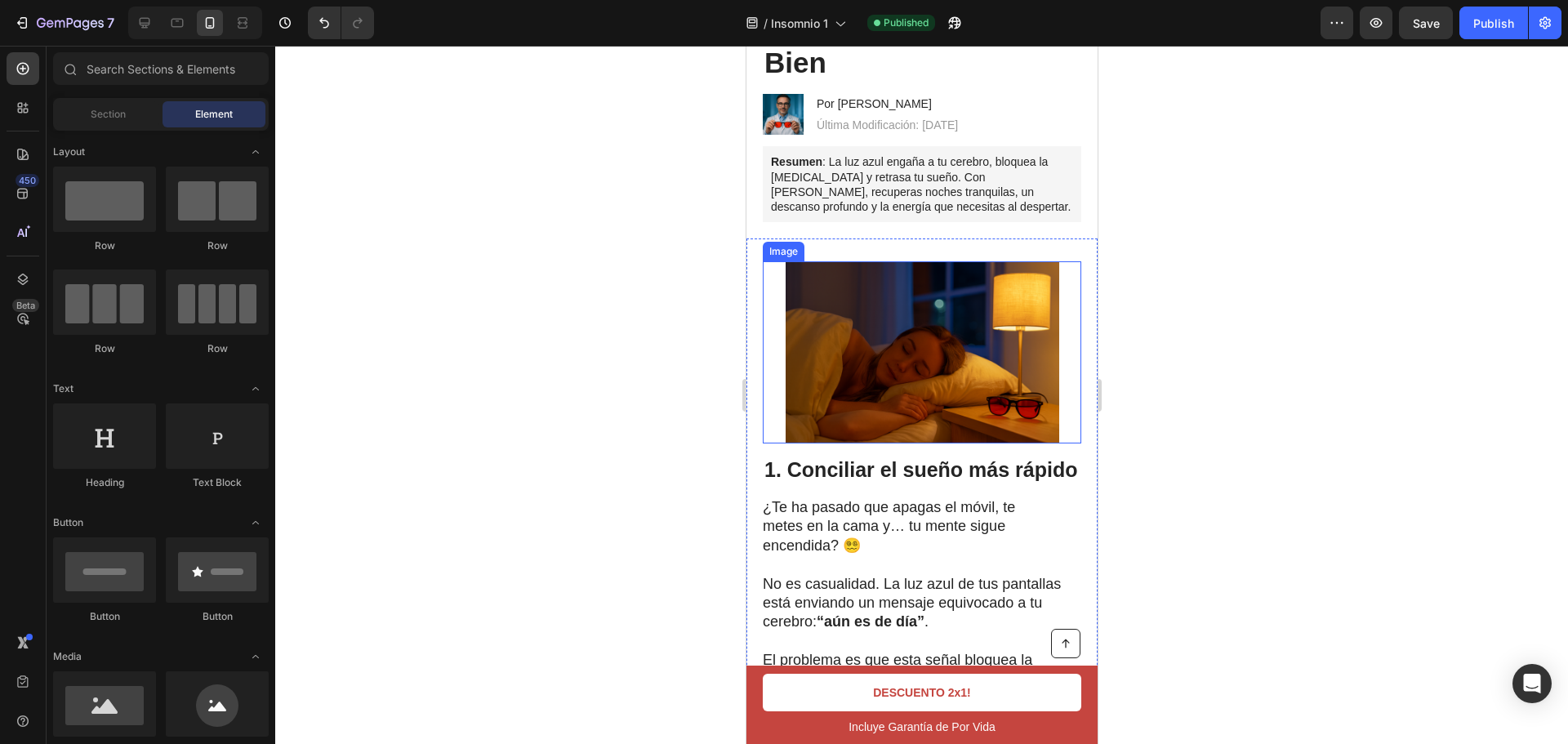
scroll to position [409, 0]
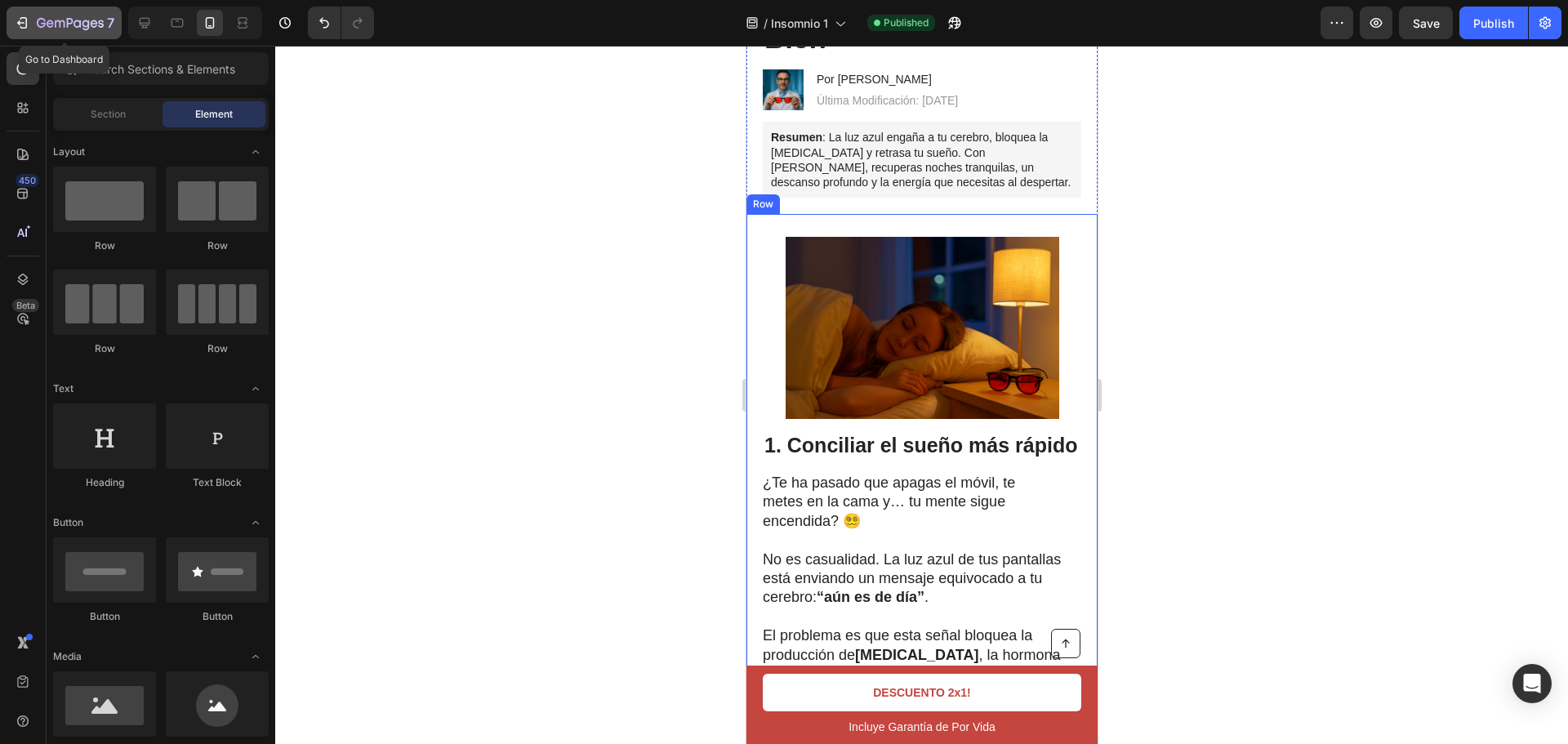
click at [15, 18] on icon "button" at bounding box center [22, 22] width 16 height 16
